Goal: Task Accomplishment & Management: Use online tool/utility

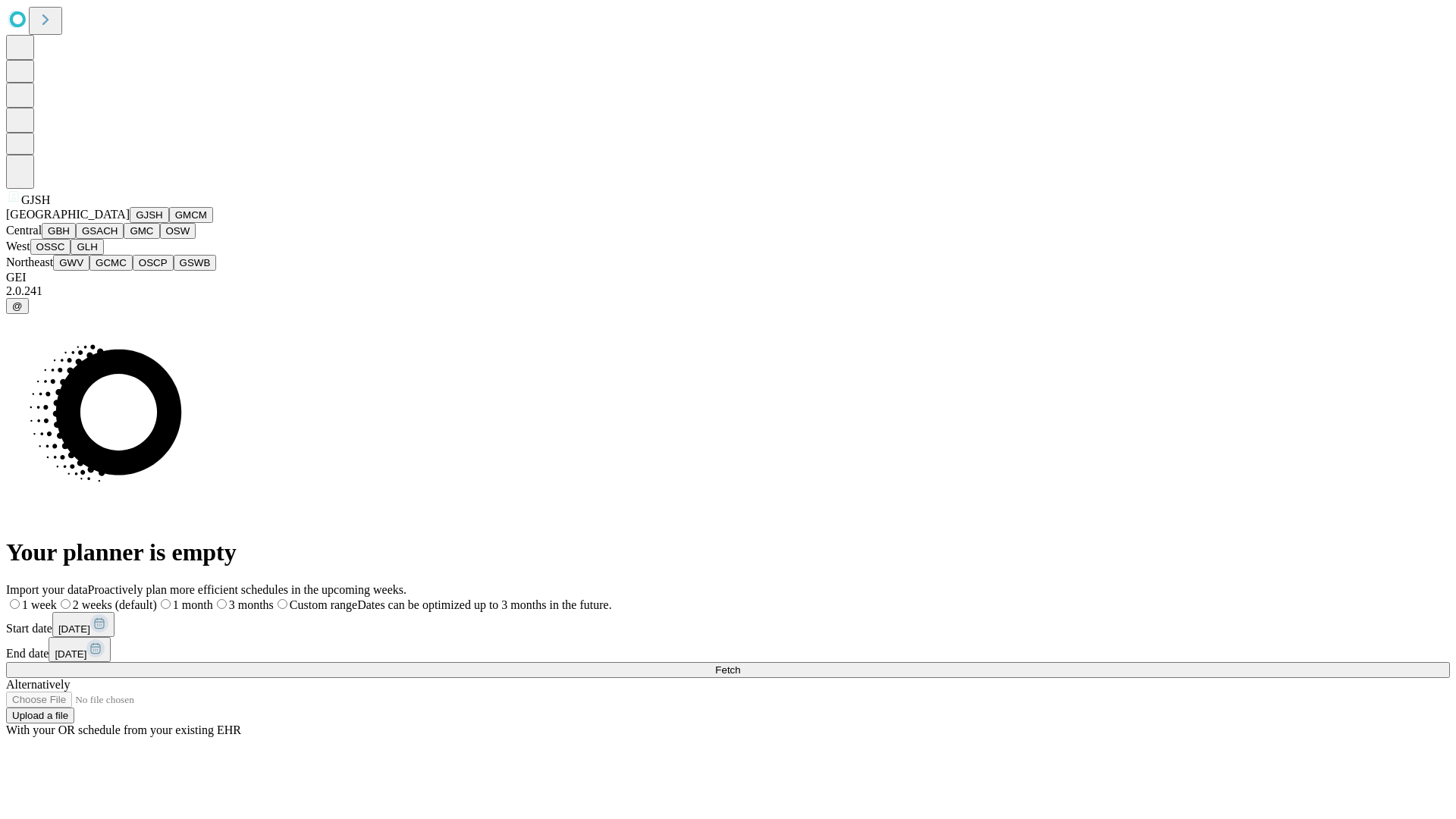
click at [130, 223] on button "GJSH" at bounding box center [149, 215] width 40 height 16
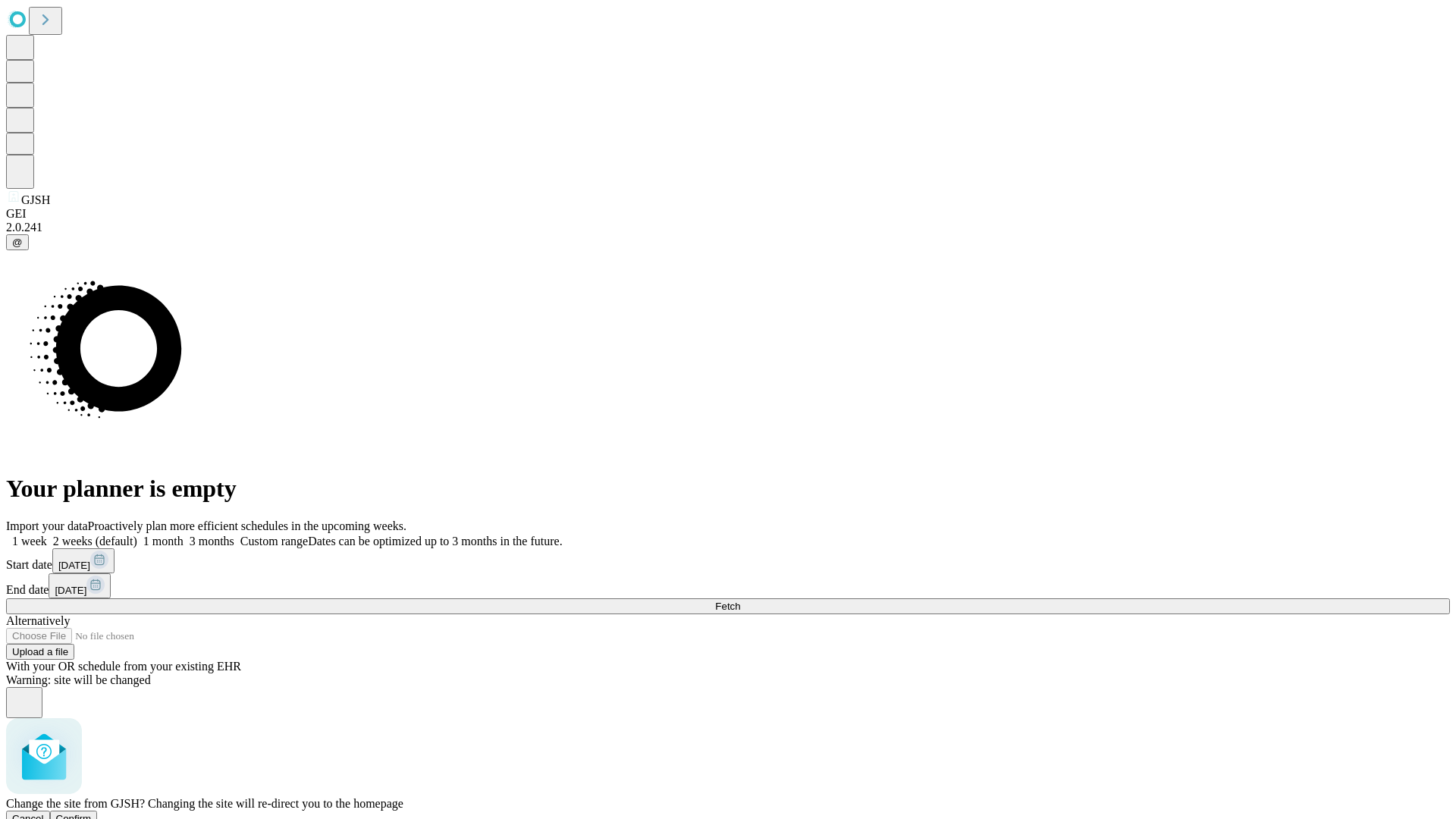
click at [92, 813] on span "Confirm" at bounding box center [74, 819] width 36 height 11
click at [47, 535] on label "1 week" at bounding box center [27, 541] width 41 height 13
click at [740, 601] on span "Fetch" at bounding box center [727, 606] width 25 height 11
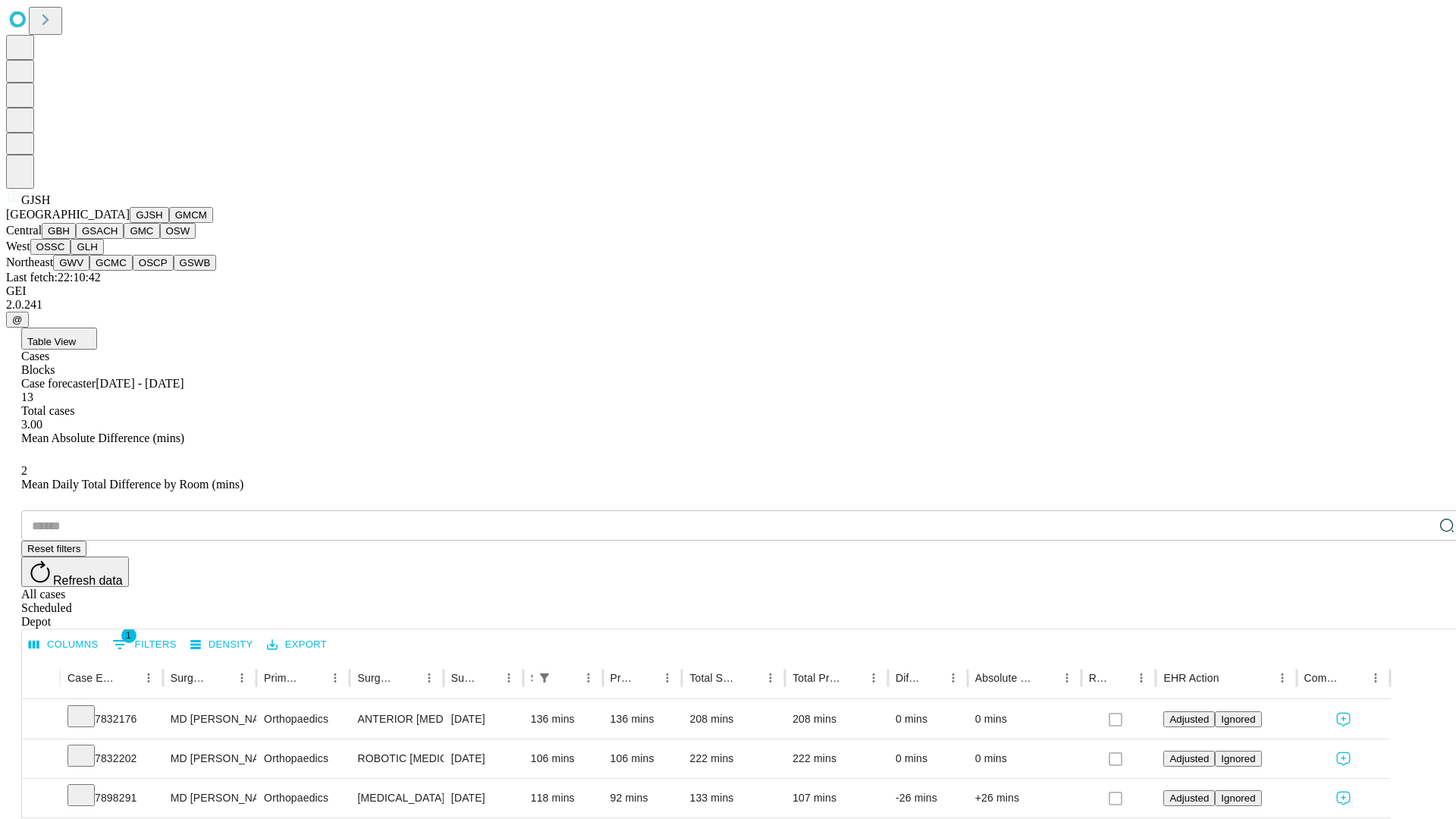
click at [169, 223] on button "GMCM" at bounding box center [191, 215] width 44 height 16
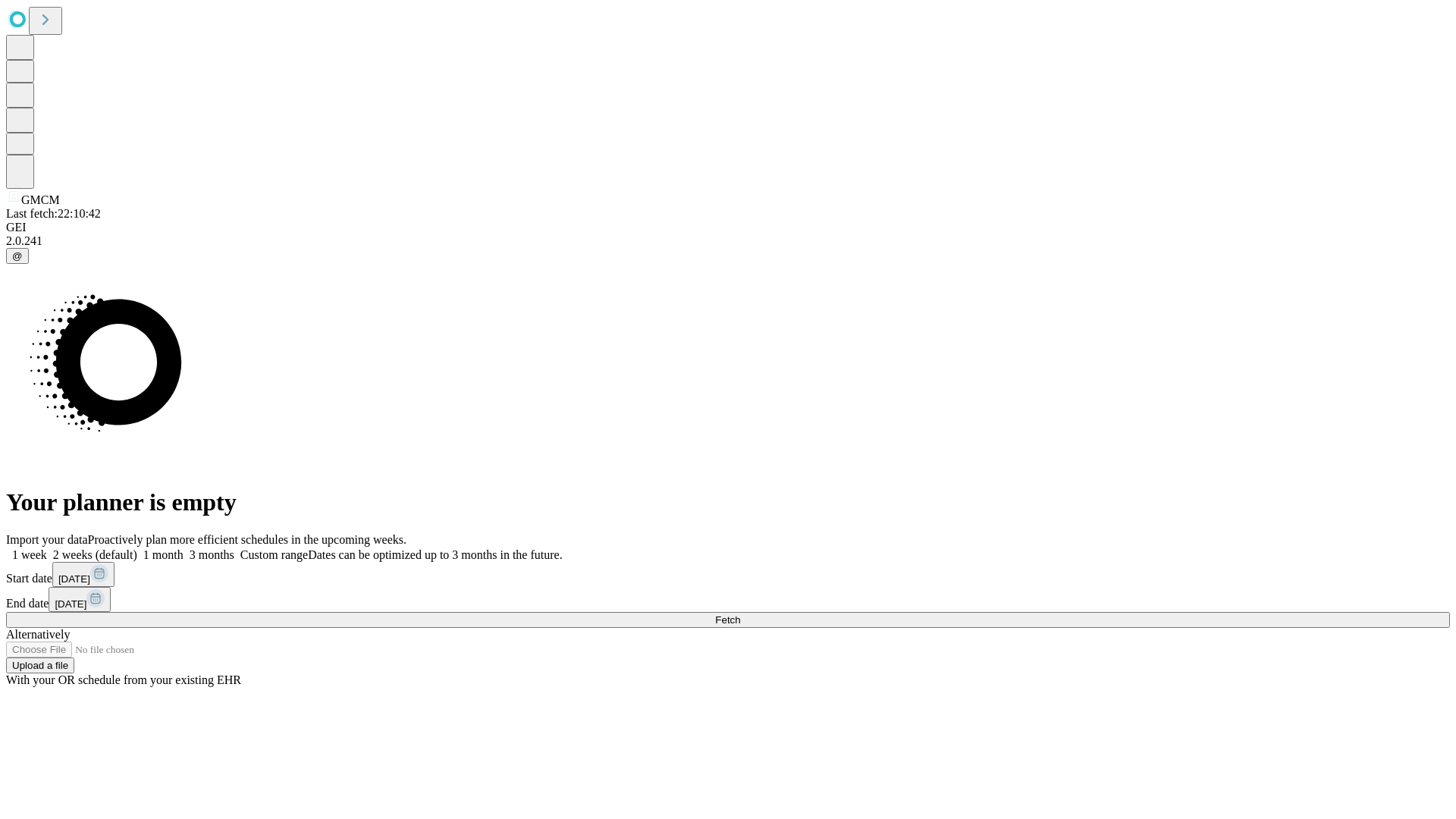
click at [47, 549] on label "1 week" at bounding box center [27, 555] width 41 height 13
click at [740, 614] on span "Fetch" at bounding box center [727, 620] width 25 height 11
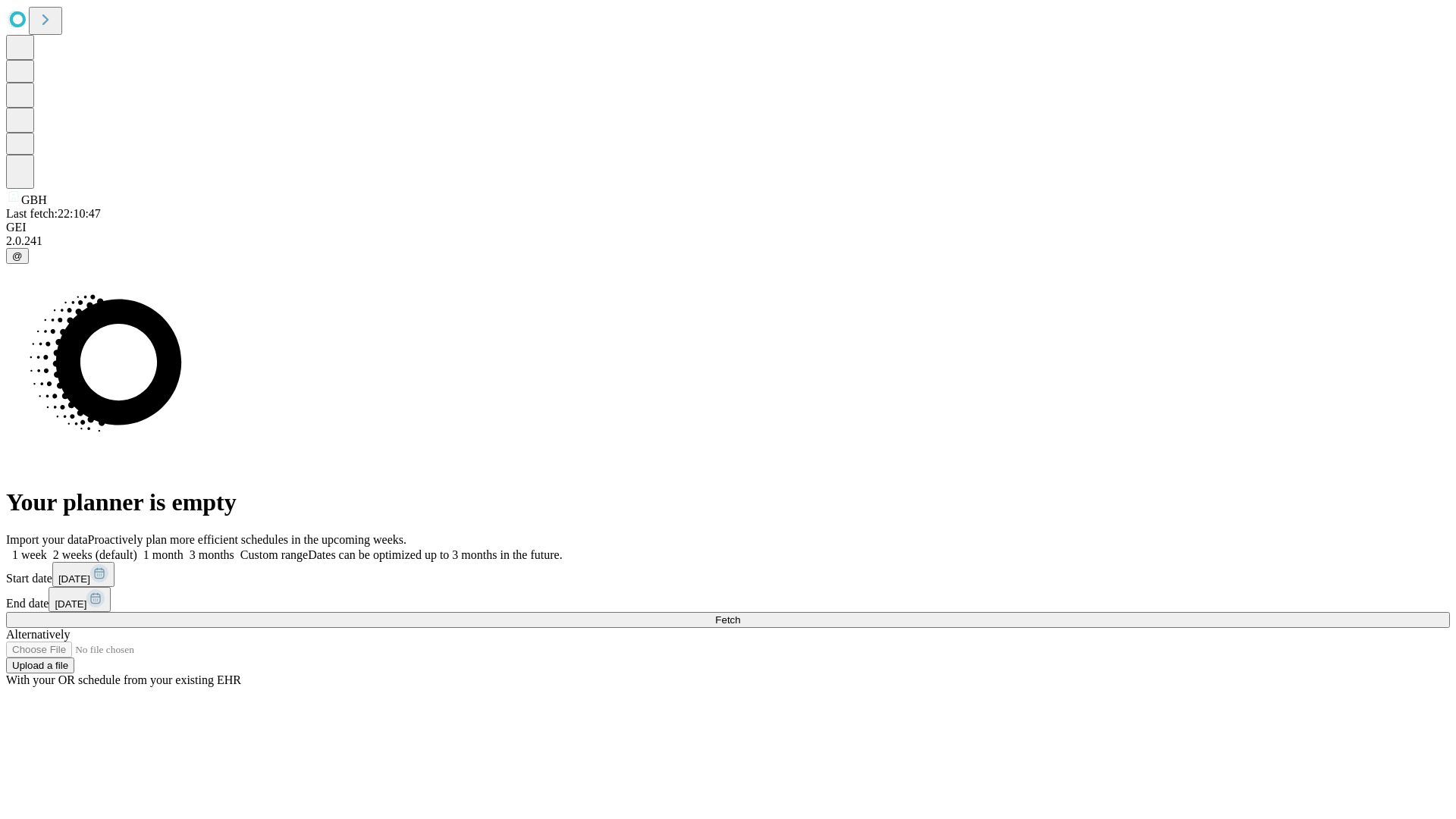
click at [47, 549] on label "1 week" at bounding box center [27, 555] width 41 height 13
click at [740, 614] on span "Fetch" at bounding box center [727, 620] width 25 height 11
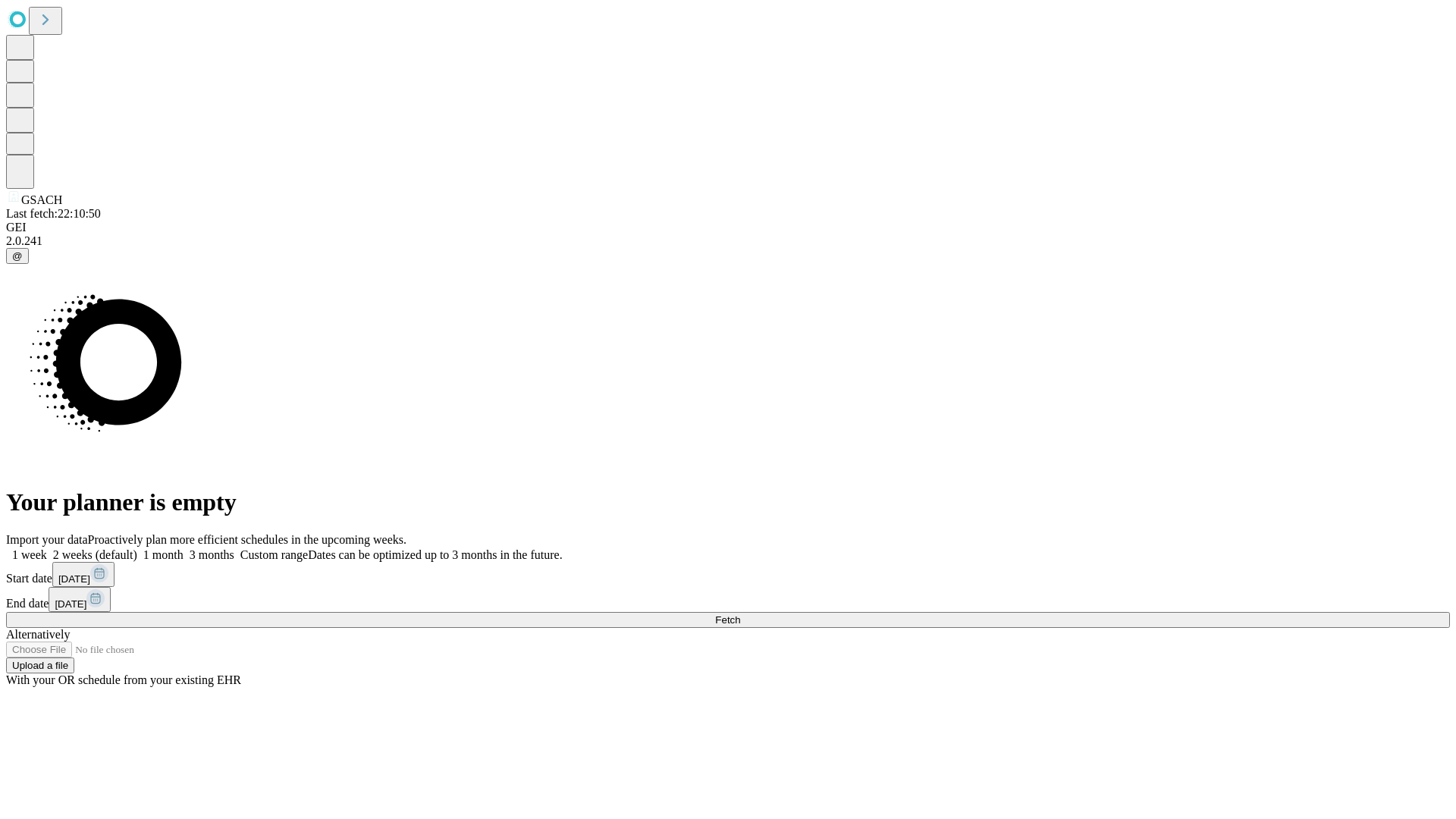
click at [47, 549] on label "1 week" at bounding box center [27, 555] width 41 height 13
click at [740, 614] on span "Fetch" at bounding box center [727, 620] width 25 height 11
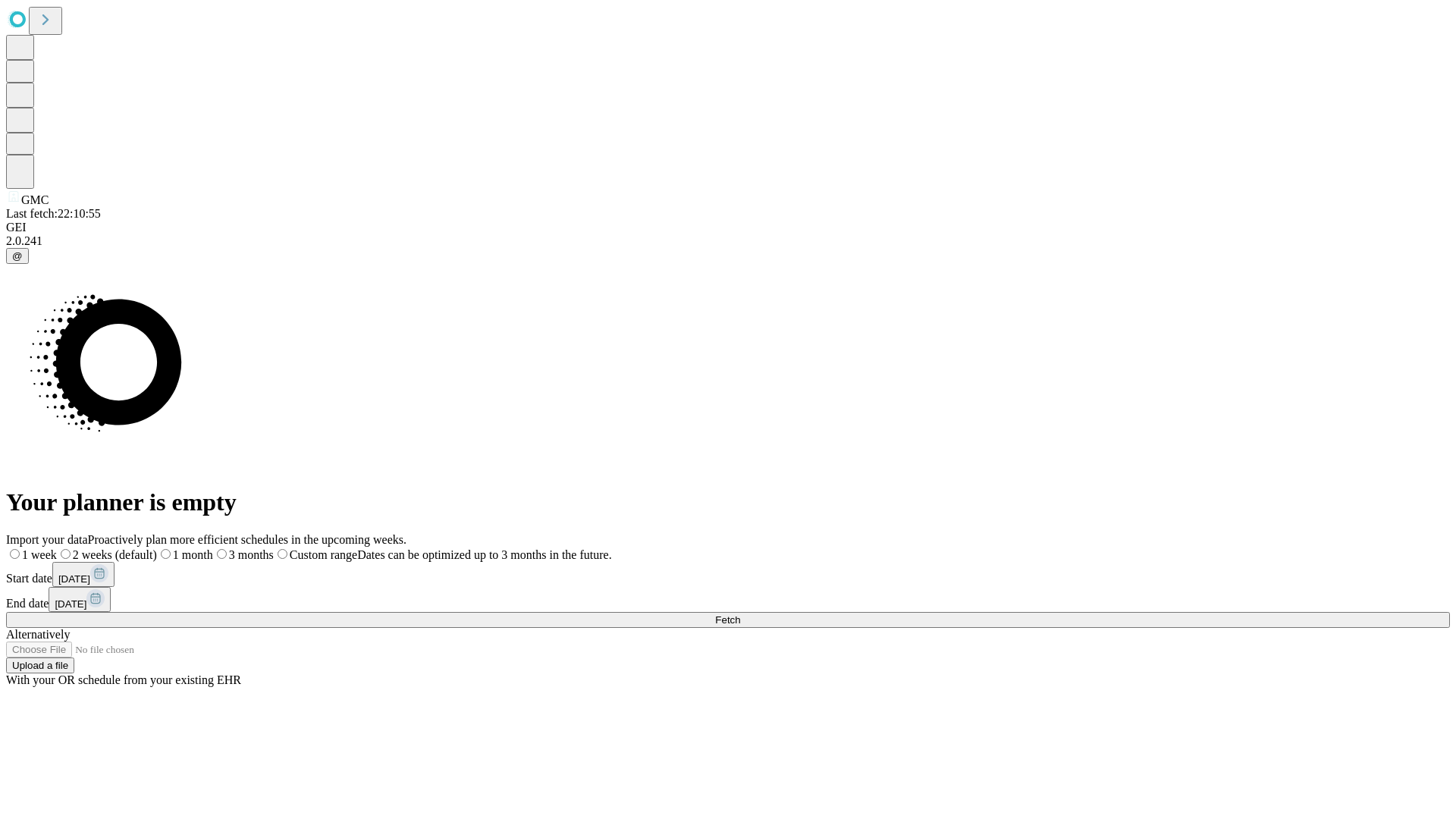
click at [56, 549] on label "1 week" at bounding box center [31, 555] width 51 height 13
click at [740, 614] on span "Fetch" at bounding box center [727, 620] width 25 height 11
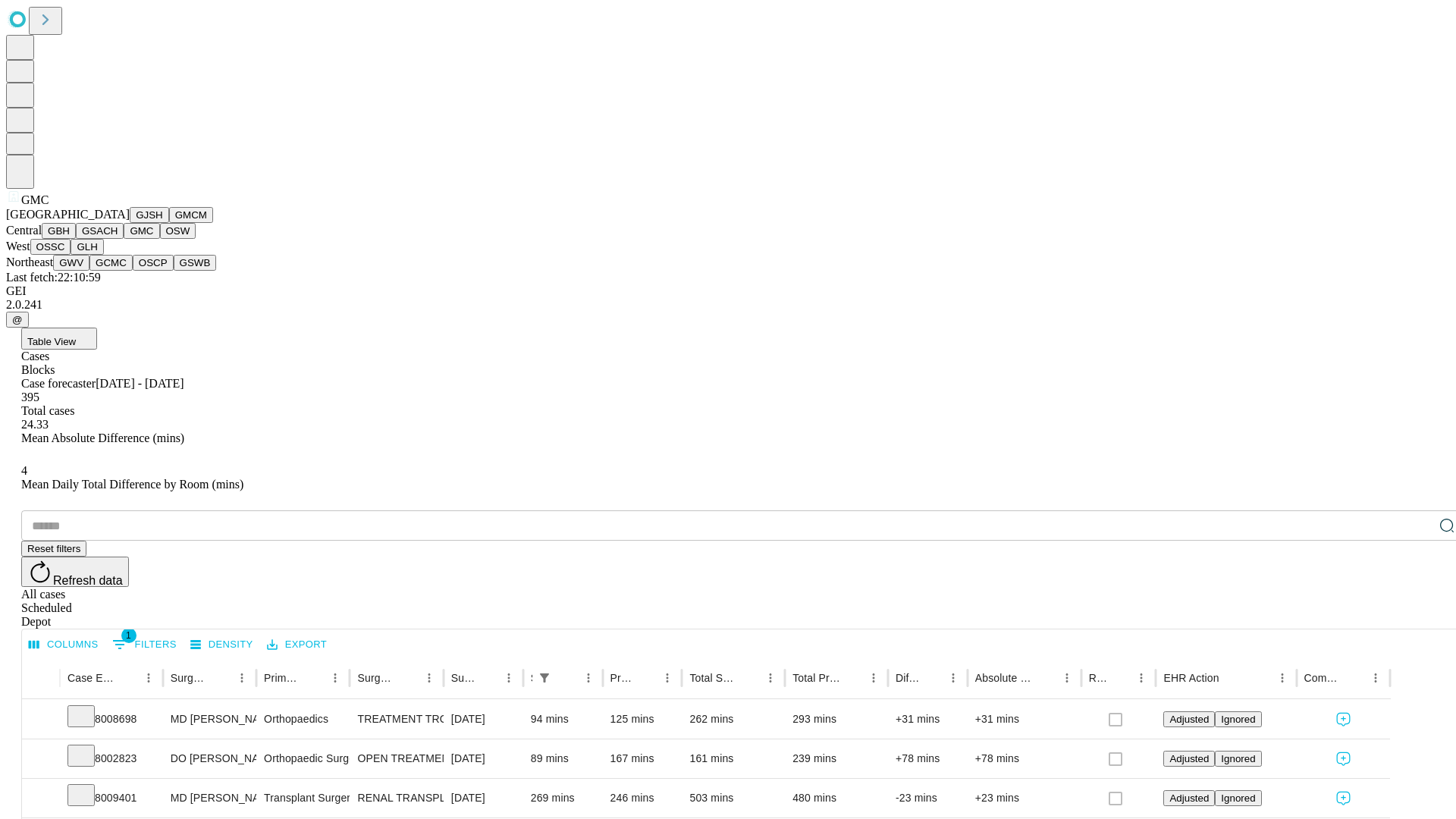
click at [160, 239] on button "OSW" at bounding box center [178, 230] width 36 height 16
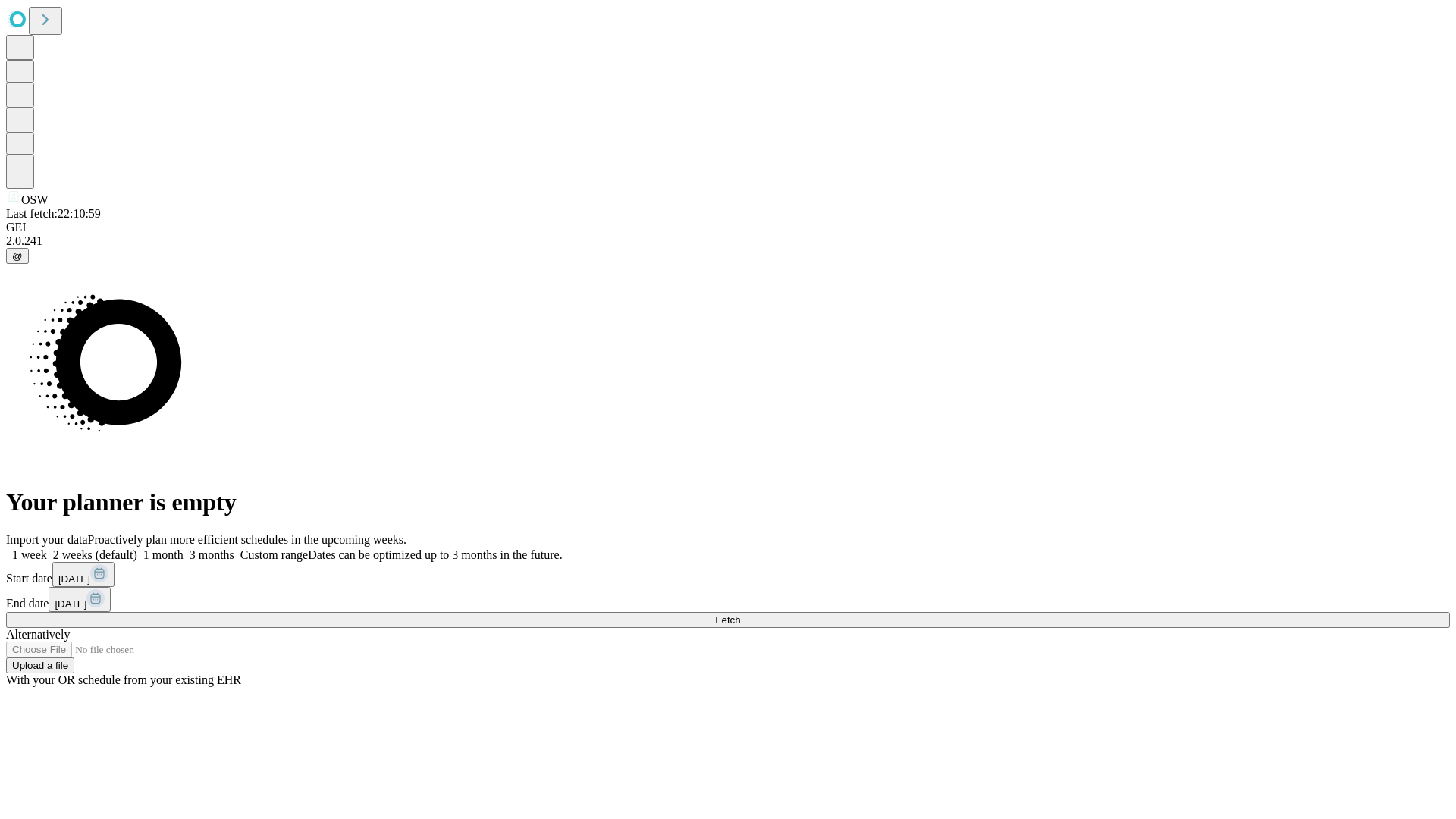
click at [47, 549] on label "1 week" at bounding box center [27, 555] width 41 height 13
click at [740, 614] on span "Fetch" at bounding box center [727, 620] width 25 height 11
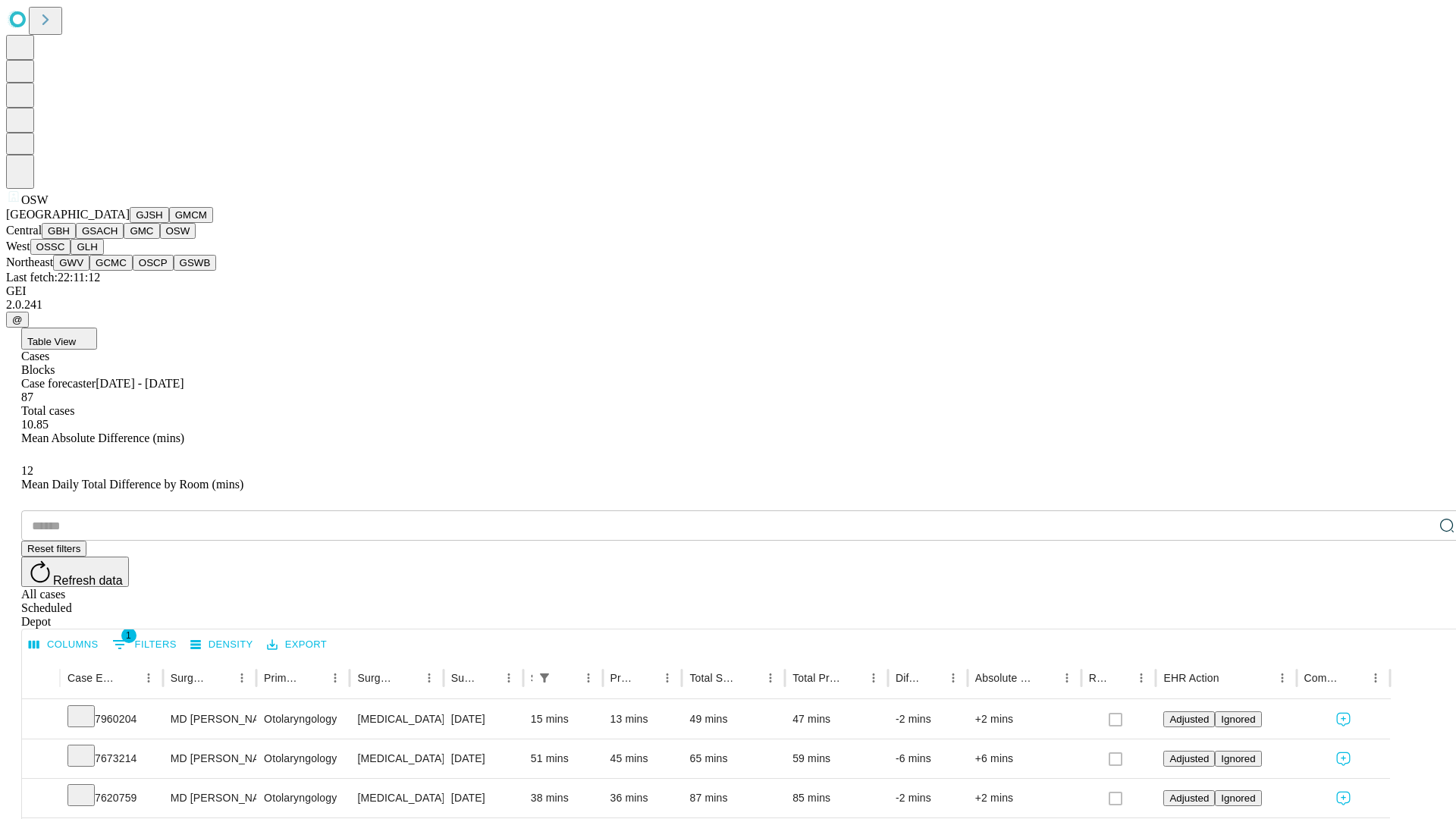
click at [71, 254] on button "OSSC" at bounding box center [51, 246] width 41 height 16
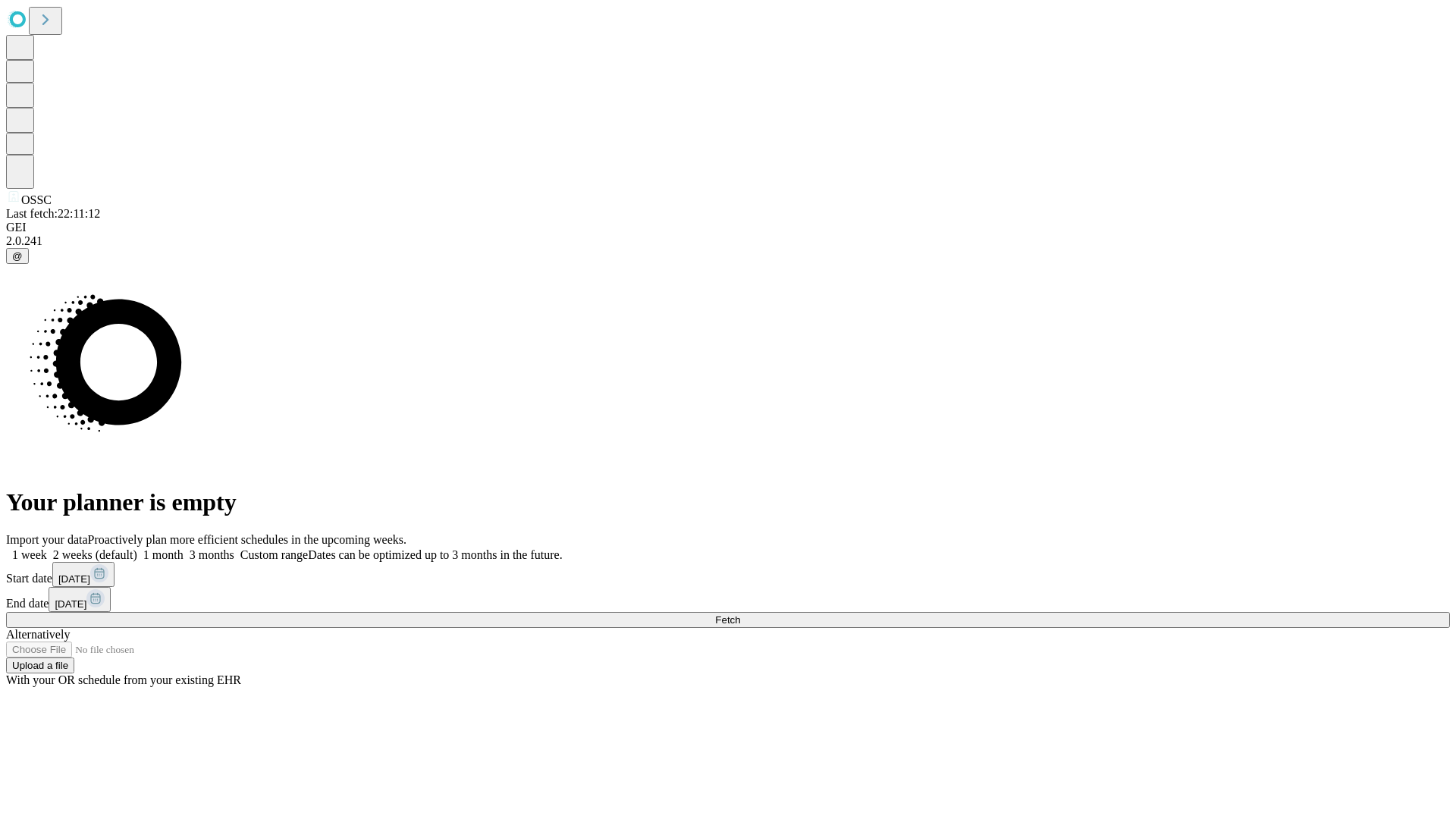
click at [47, 549] on label "1 week" at bounding box center [27, 555] width 41 height 13
click at [740, 614] on span "Fetch" at bounding box center [727, 620] width 25 height 11
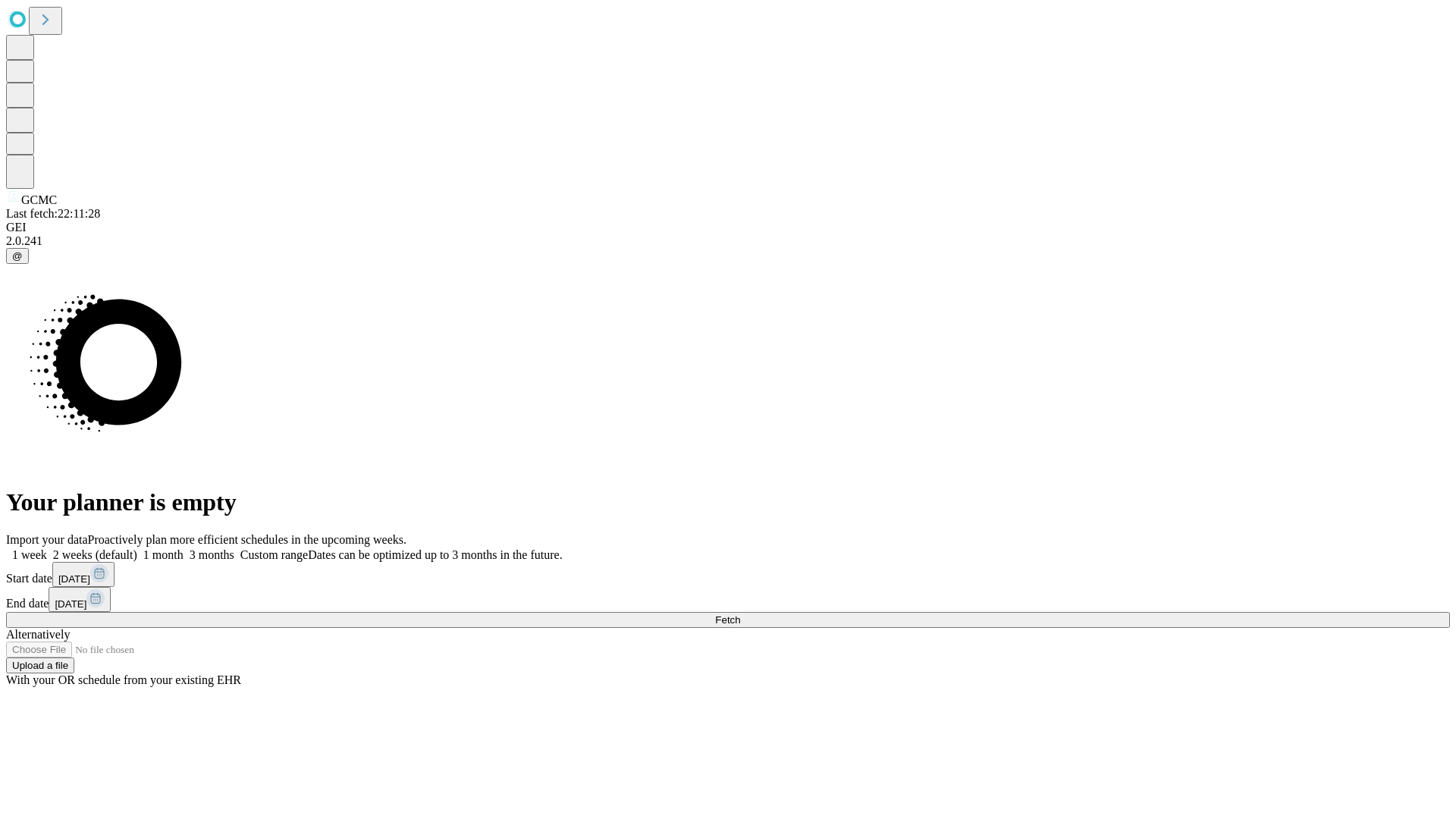
click at [47, 549] on label "1 week" at bounding box center [27, 555] width 41 height 13
click at [740, 614] on span "Fetch" at bounding box center [727, 620] width 25 height 11
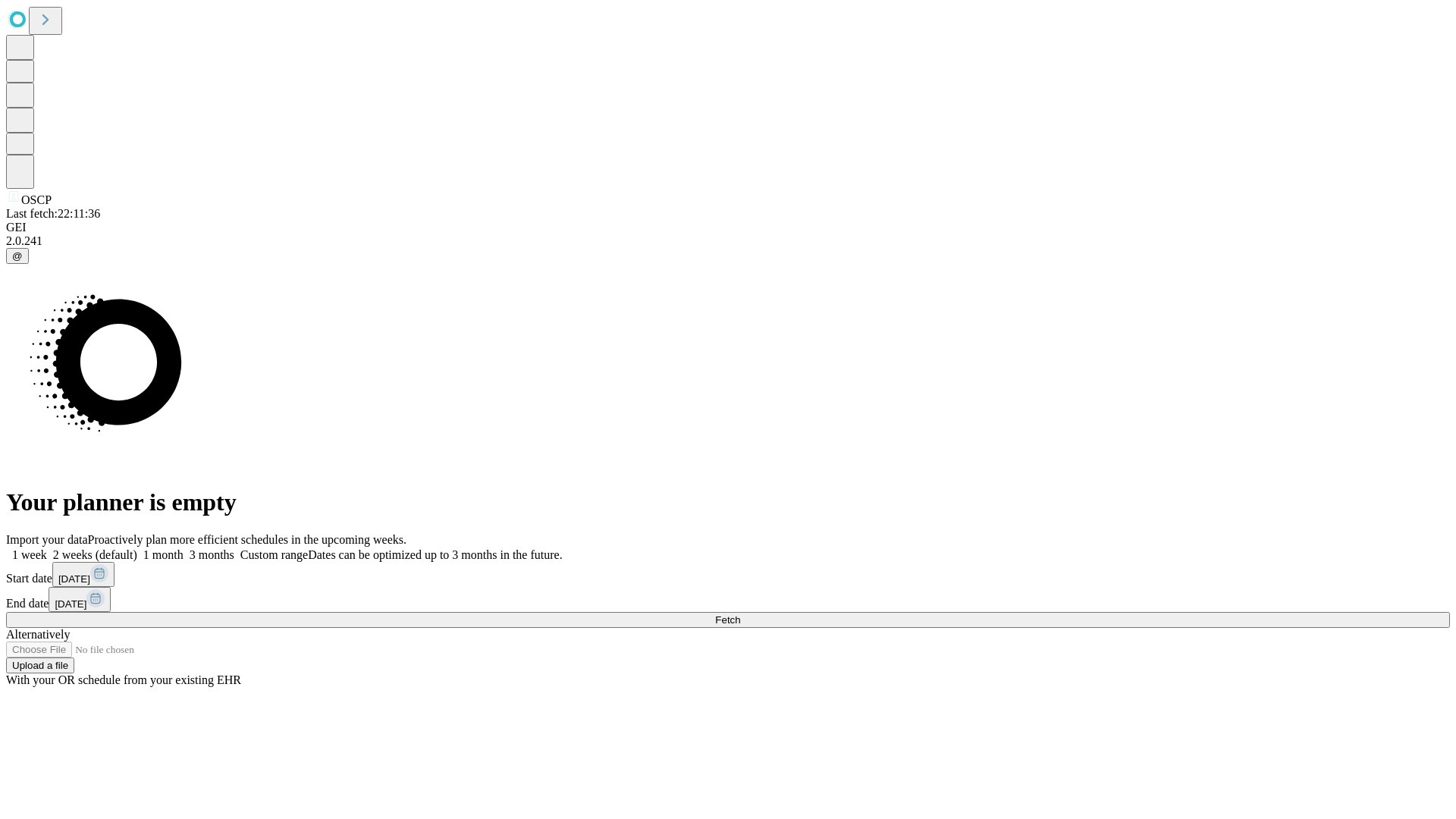
click at [47, 549] on label "1 week" at bounding box center [27, 555] width 41 height 13
click at [740, 614] on span "Fetch" at bounding box center [727, 620] width 25 height 11
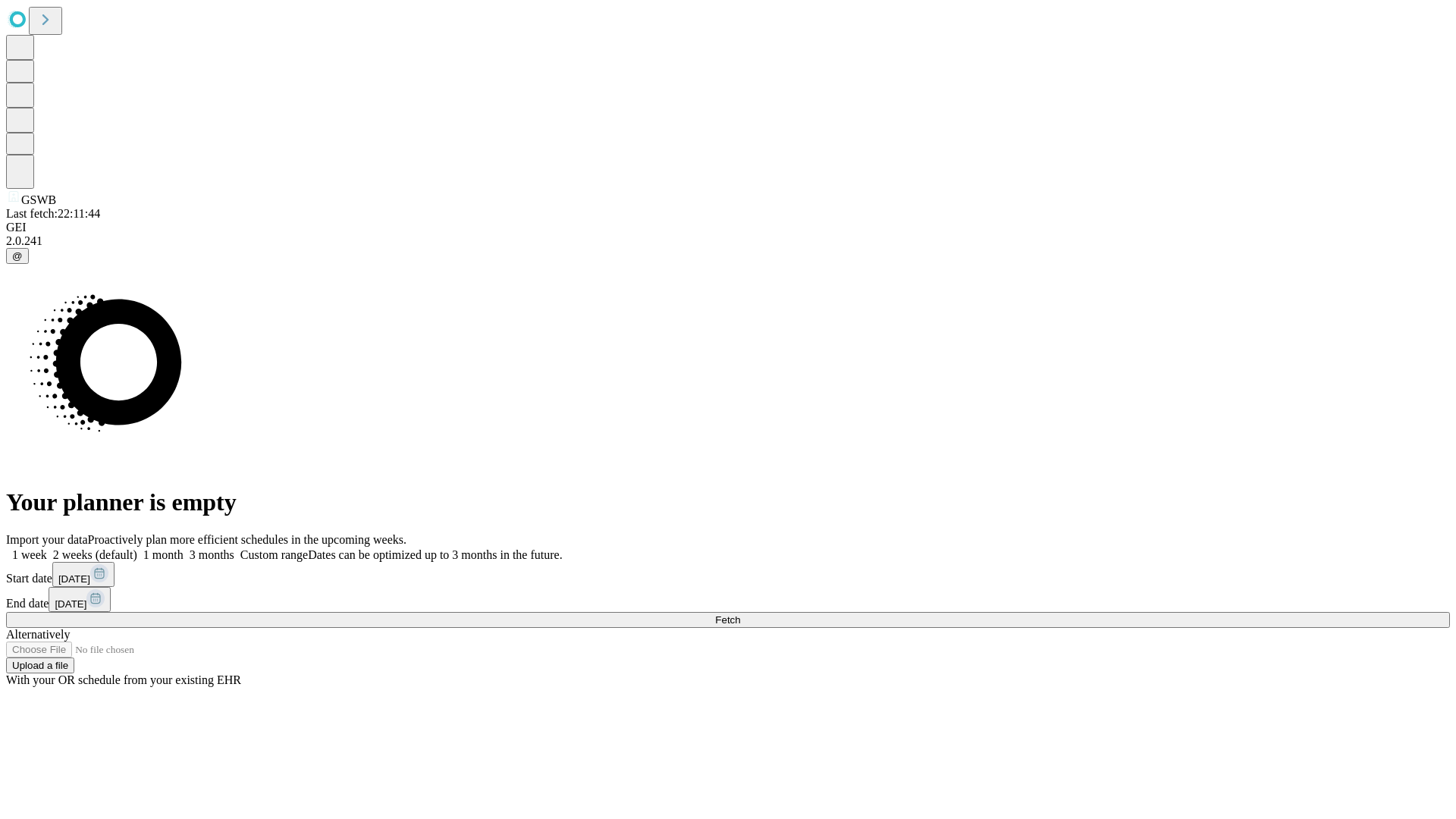
click at [740, 614] on span "Fetch" at bounding box center [727, 620] width 25 height 11
